Goal: Information Seeking & Learning: Learn about a topic

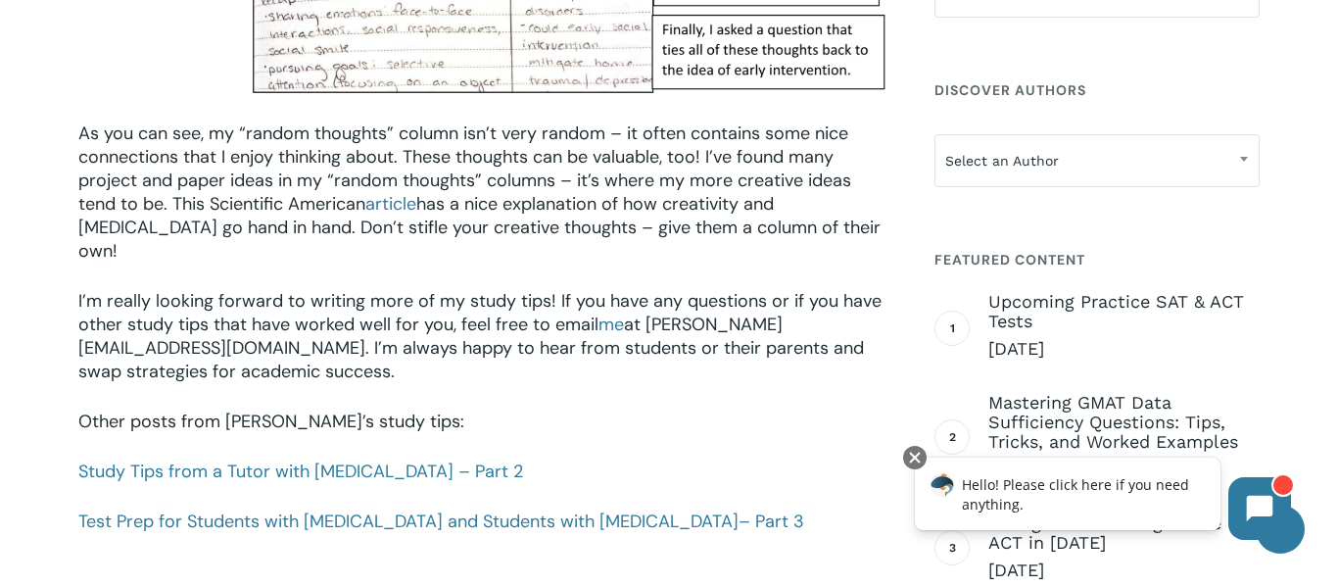
scroll to position [2687, 0]
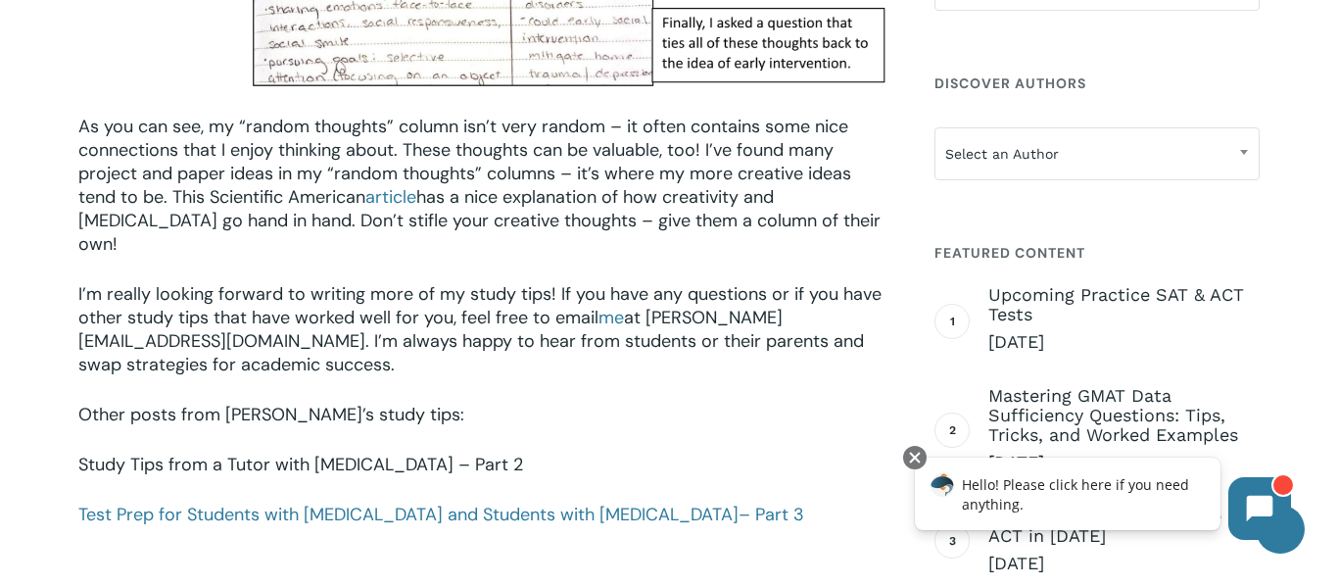
click at [131, 453] on link "Study Tips from a Tutor with [MEDICAL_DATA] – Part 2" at bounding box center [300, 465] width 445 height 24
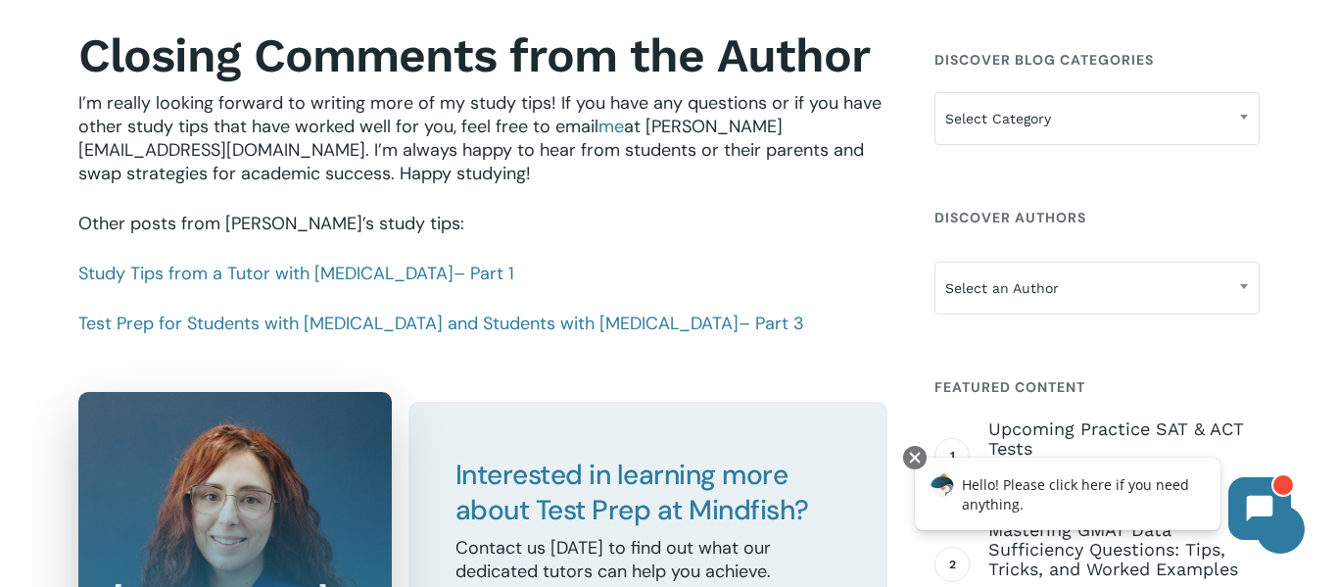
scroll to position [2233, 0]
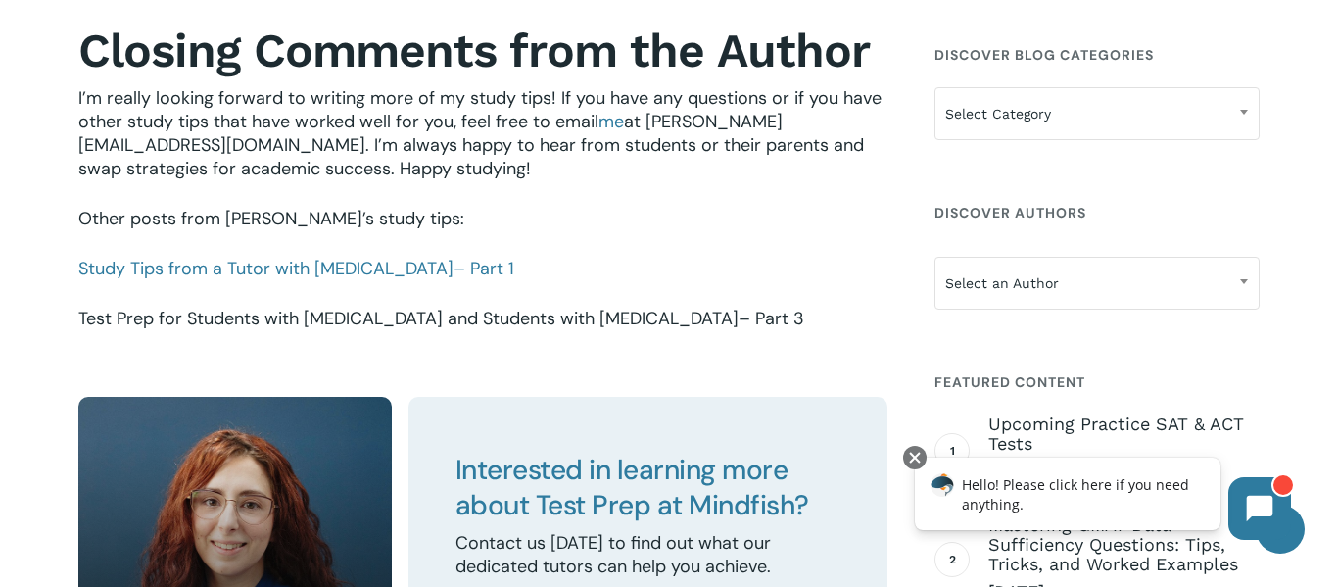
click at [739, 317] on span "– Part 3" at bounding box center [772, 319] width 66 height 24
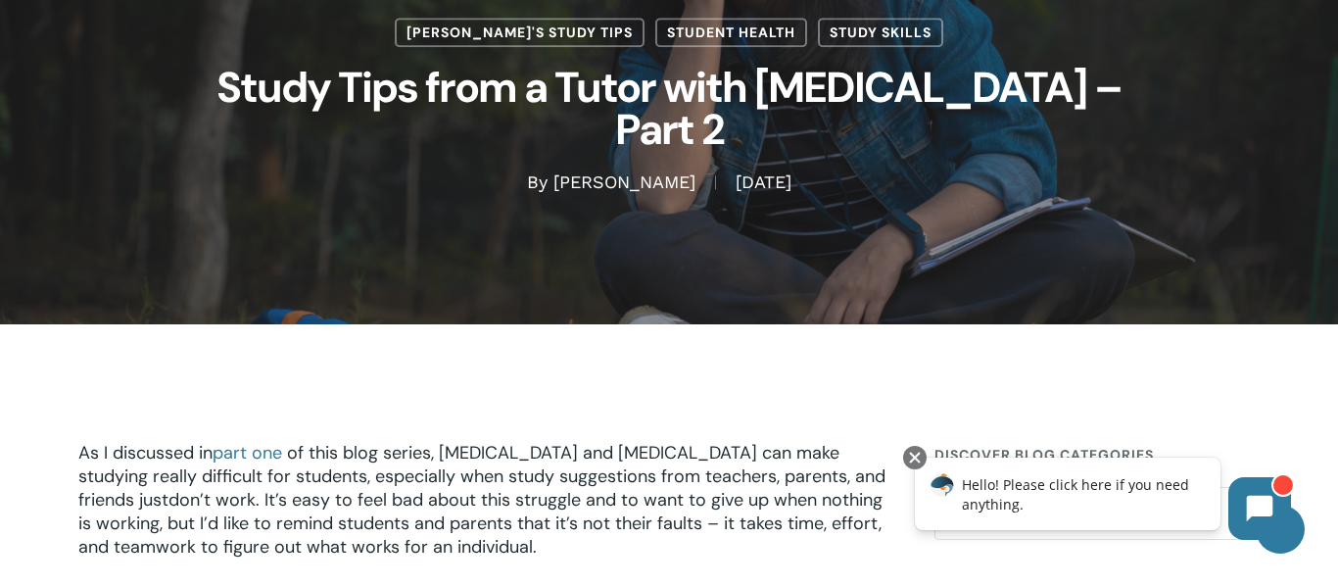
scroll to position [120, 0]
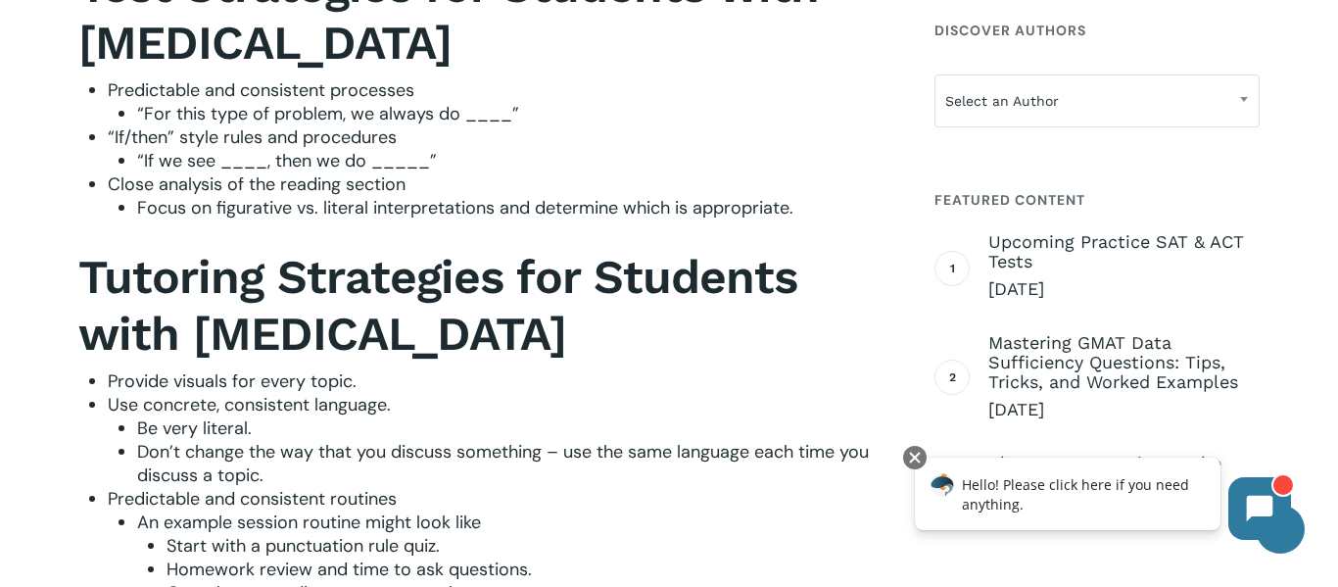
scroll to position [2429, 0]
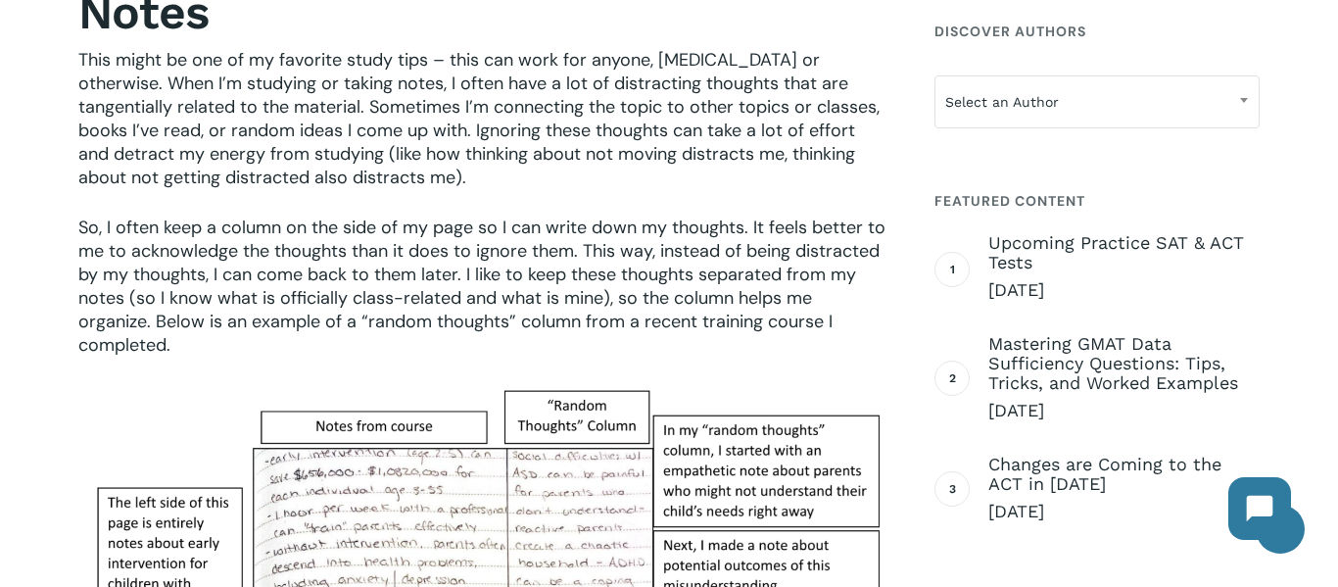
scroll to position [1928, 0]
